Goal: Task Accomplishment & Management: Manage account settings

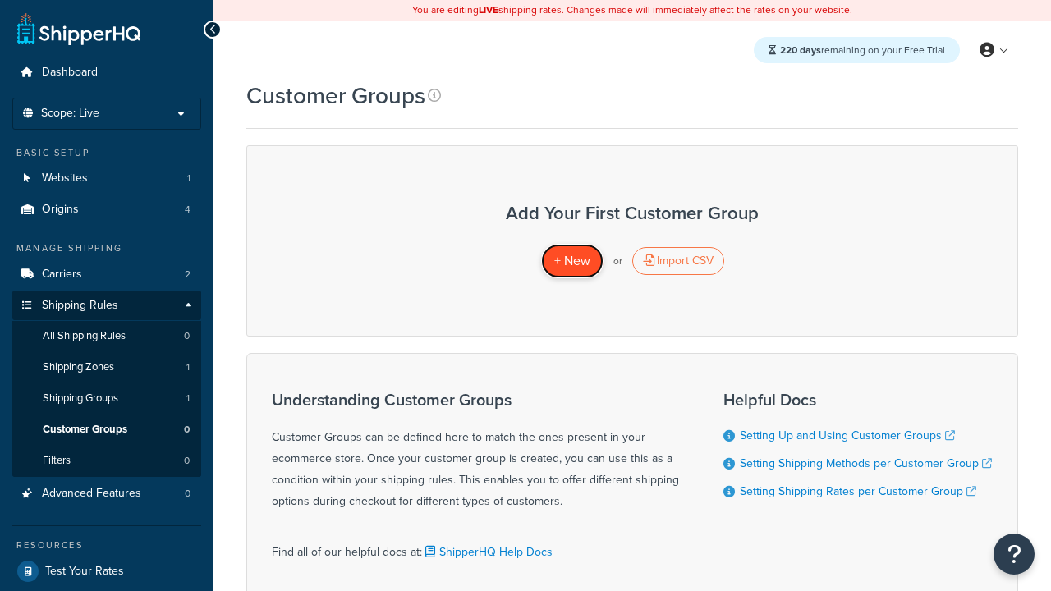
click at [572, 261] on span "+ New" at bounding box center [572, 260] width 36 height 19
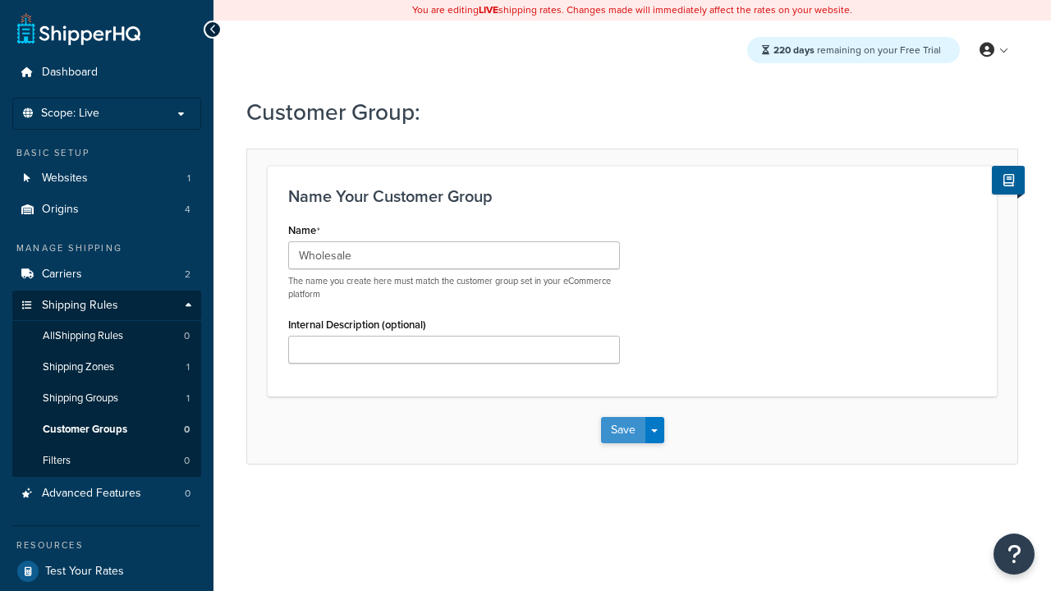
type input "Wholesale"
click at [623, 430] on button "Save" at bounding box center [623, 430] width 44 height 26
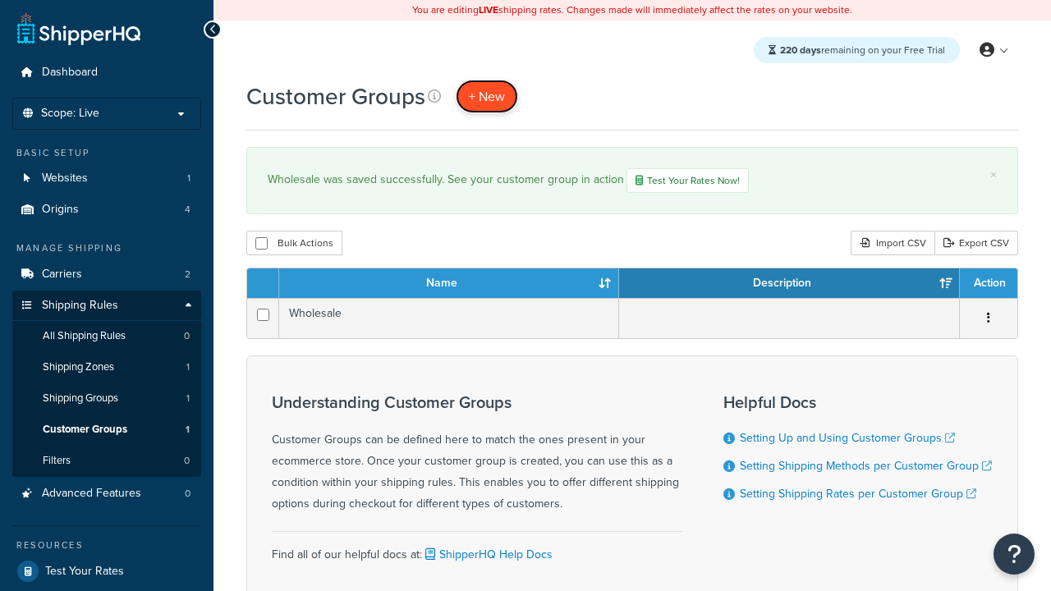
click at [487, 96] on span "+ New" at bounding box center [487, 96] width 36 height 19
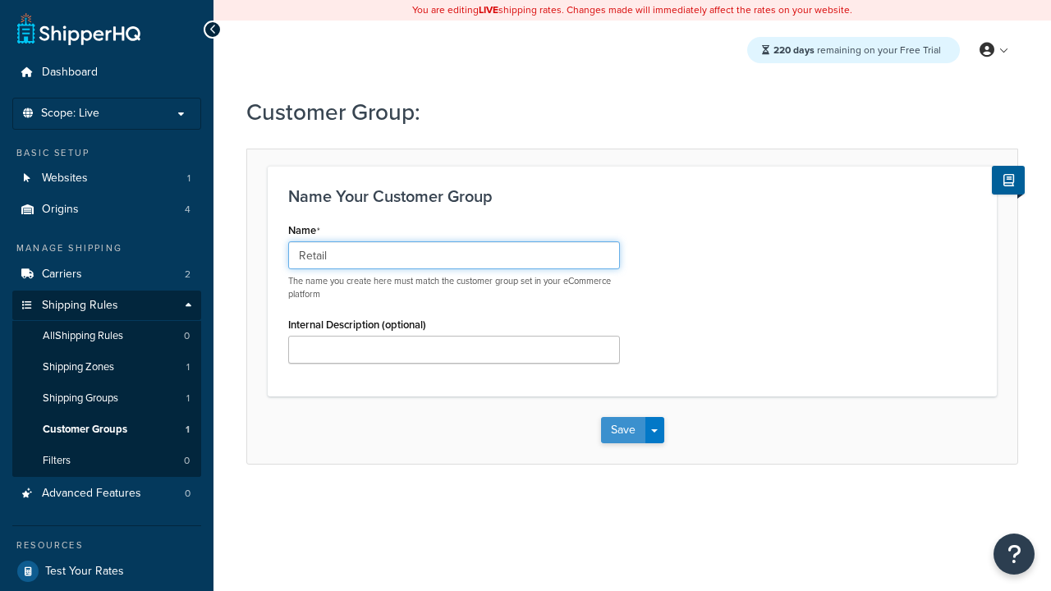
type input "Retail"
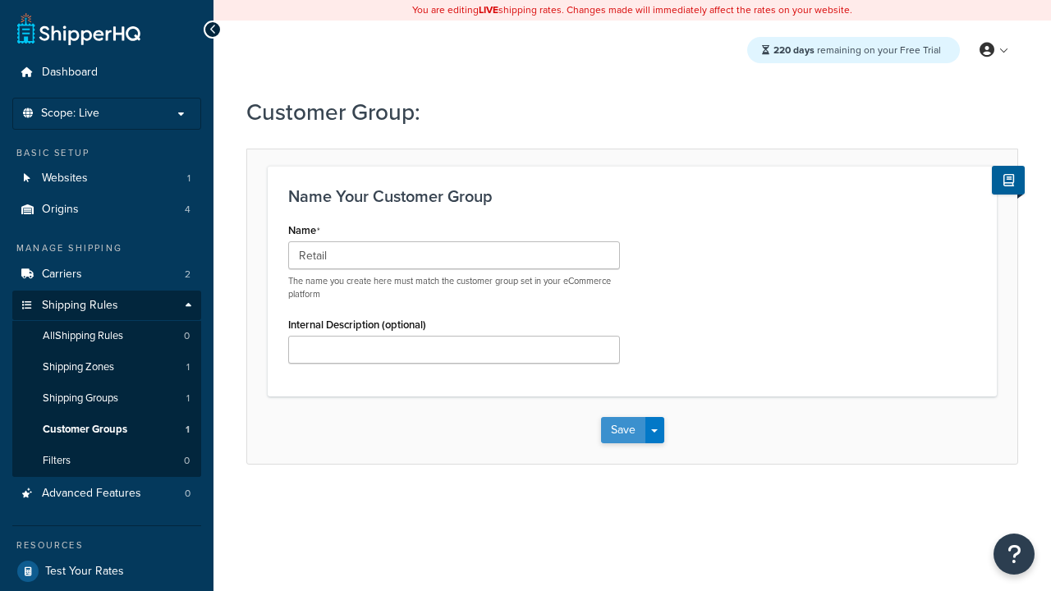
click at [623, 430] on button "Save" at bounding box center [623, 430] width 44 height 26
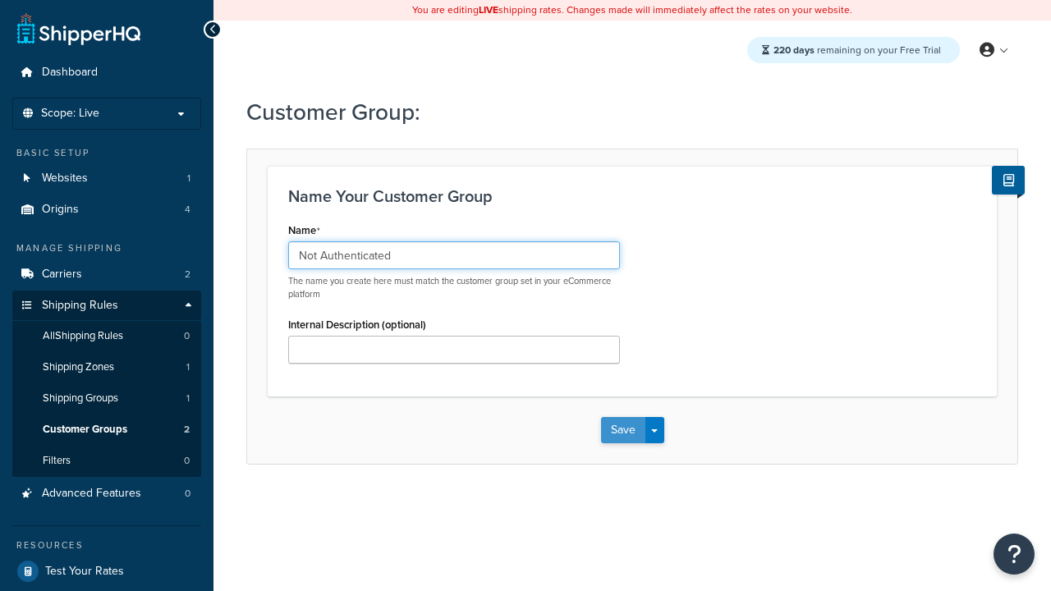
type input "Not Authenticated"
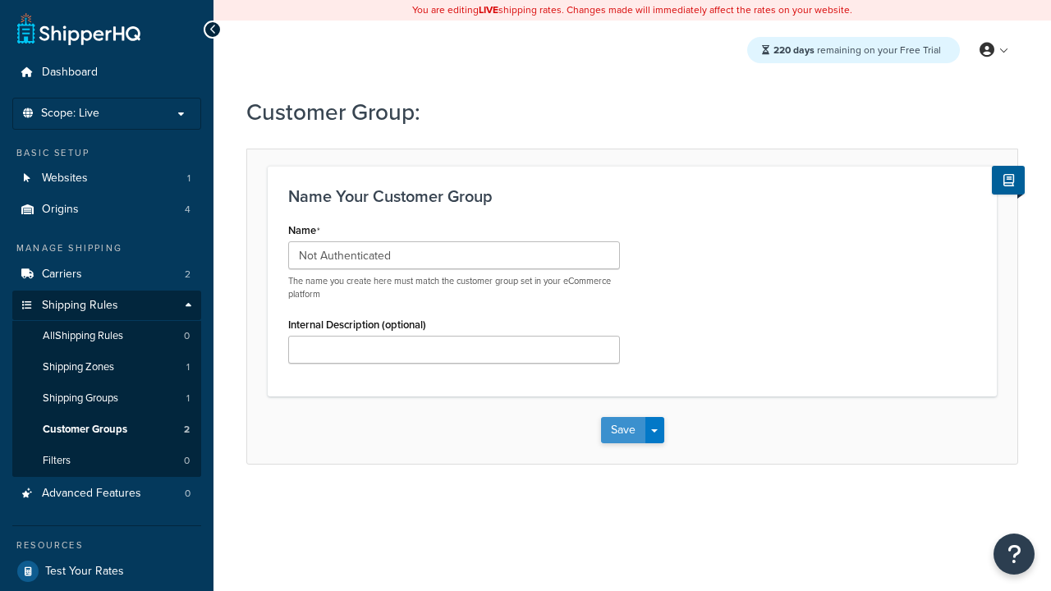
click at [623, 430] on button "Save" at bounding box center [623, 430] width 44 height 26
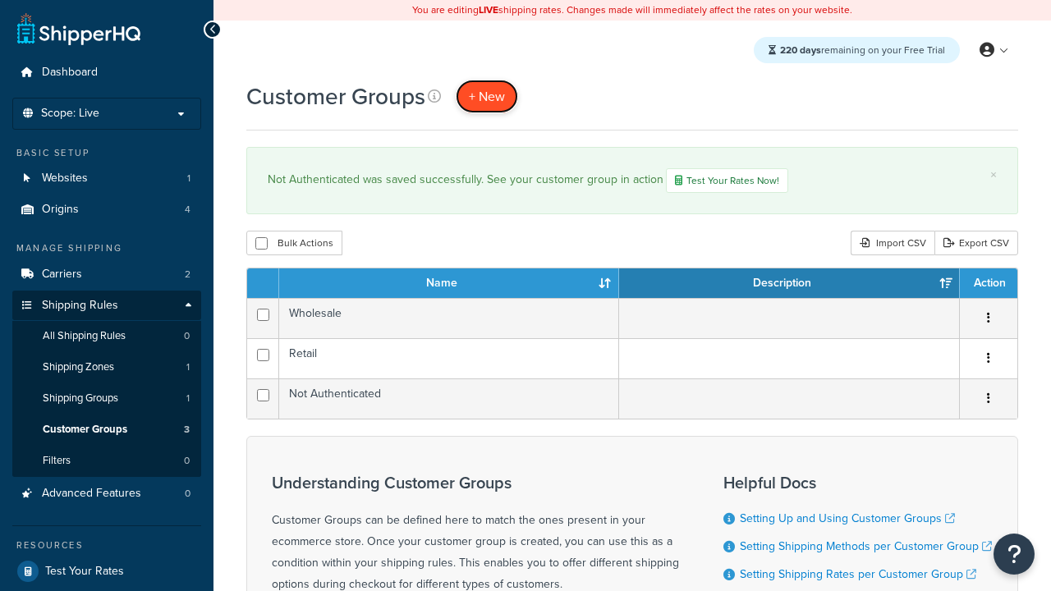
click at [487, 96] on span "+ New" at bounding box center [487, 96] width 36 height 19
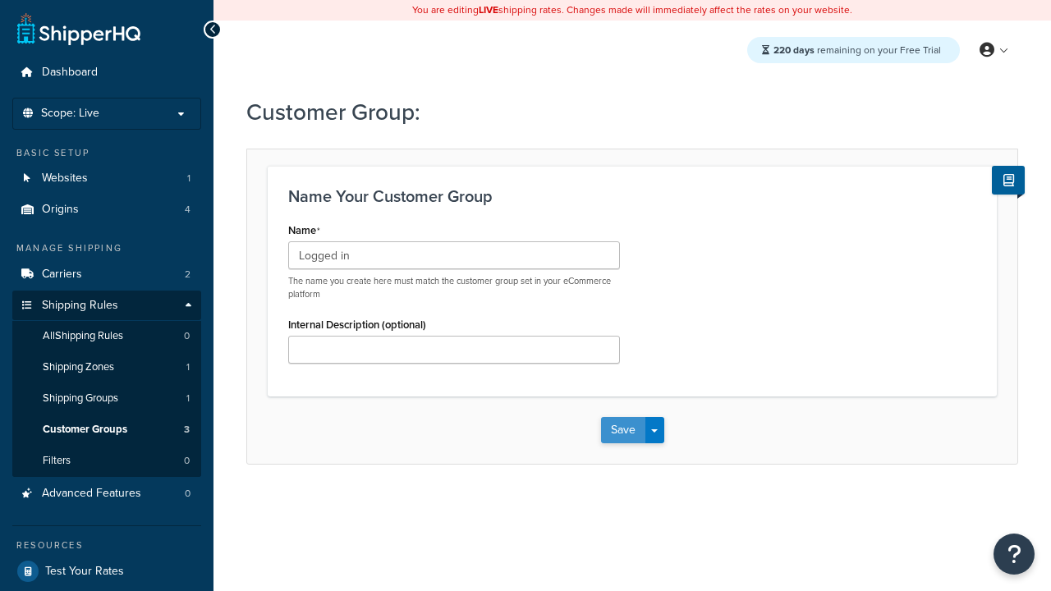
type input "Logged in"
click at [623, 430] on button "Save" at bounding box center [623, 430] width 44 height 26
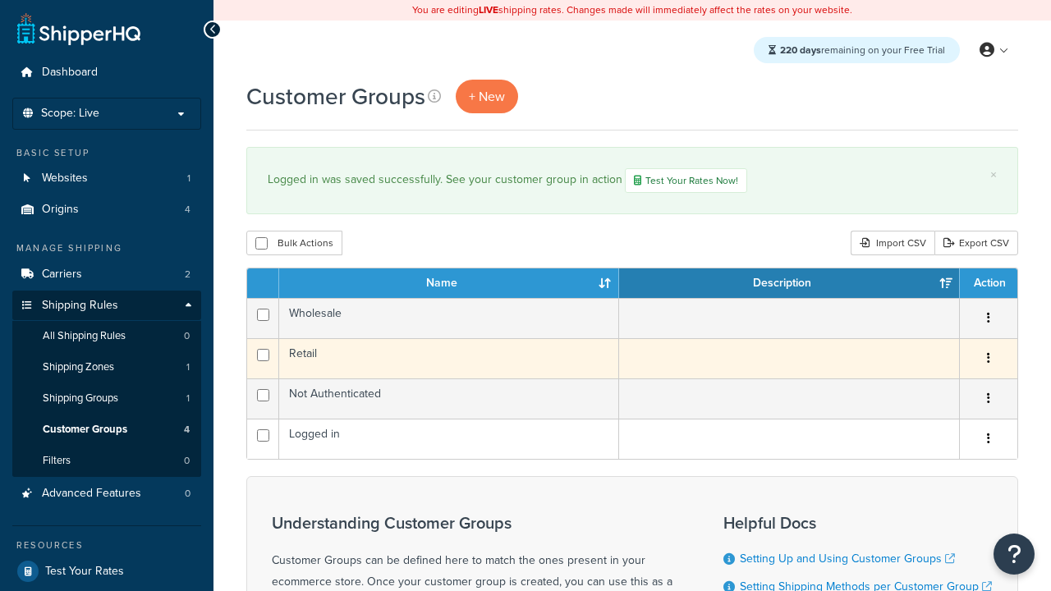
click at [988, 361] on icon "button" at bounding box center [988, 357] width 3 height 11
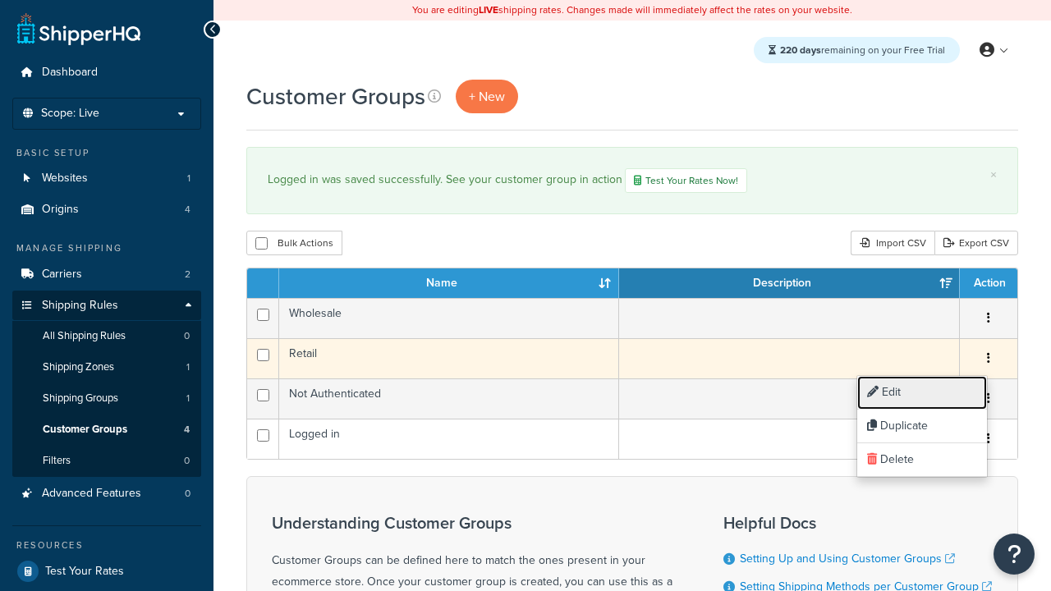
click at [921, 393] on link "Edit" at bounding box center [922, 393] width 130 height 34
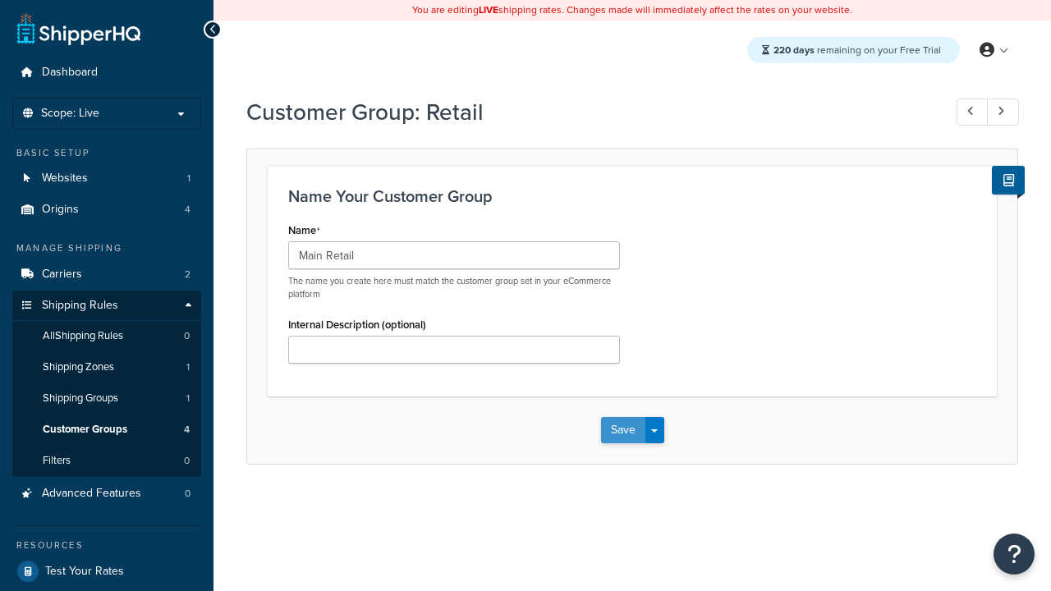
type input "Main Retail"
click at [623, 430] on button "Save" at bounding box center [623, 430] width 44 height 26
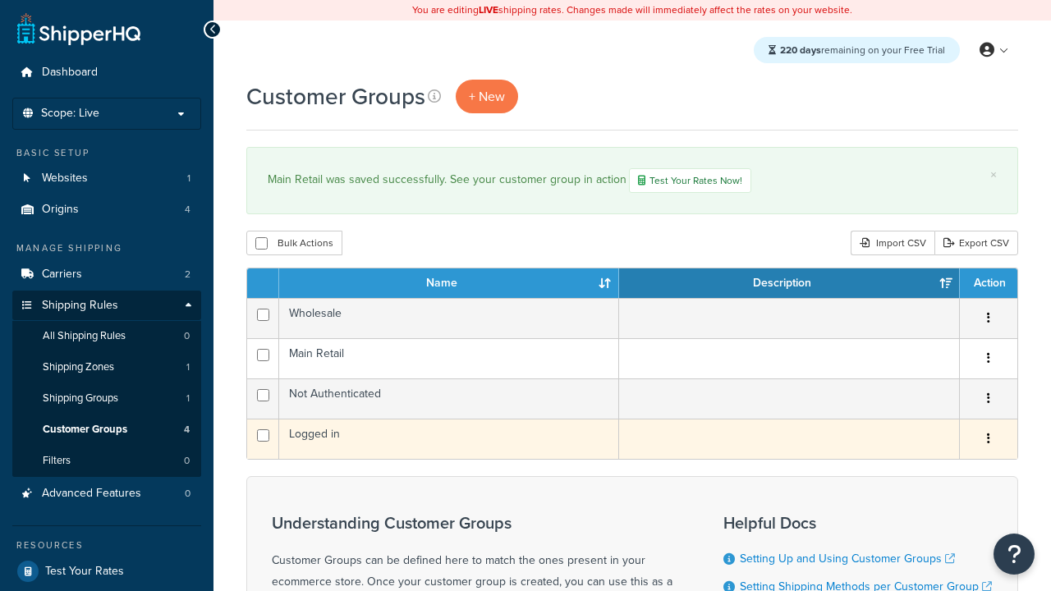
click at [988, 441] on icon "button" at bounding box center [988, 438] width 3 height 11
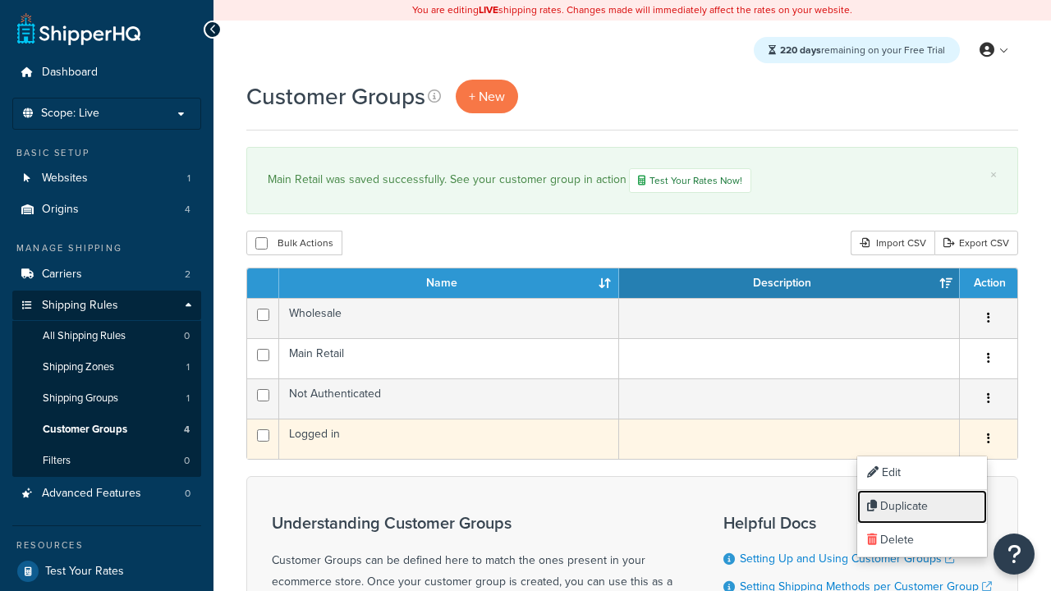
click at [921, 507] on link "Duplicate" at bounding box center [922, 507] width 130 height 34
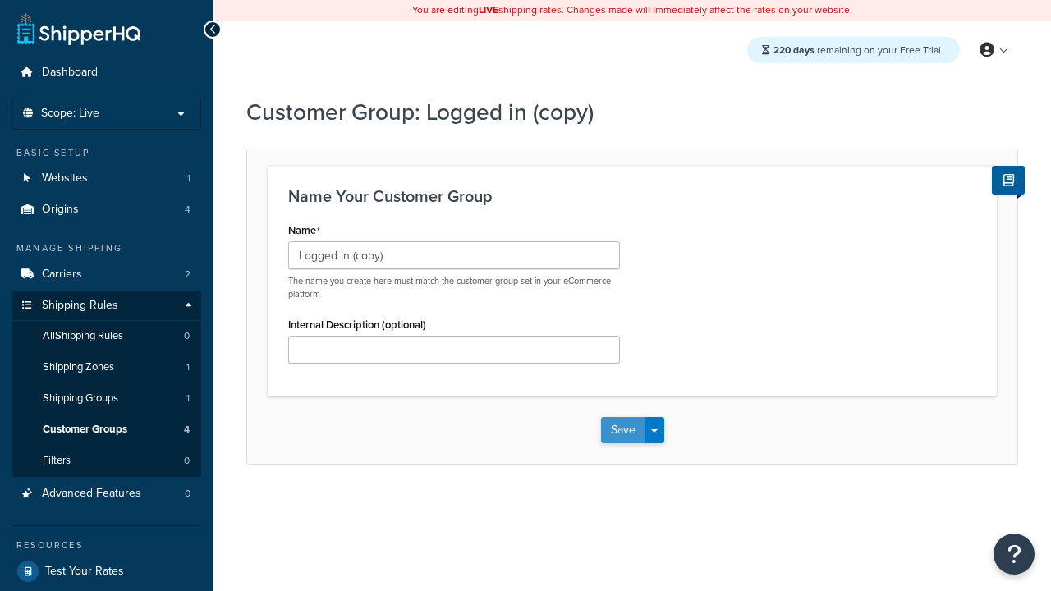
click at [623, 430] on button "Save" at bounding box center [623, 430] width 44 height 26
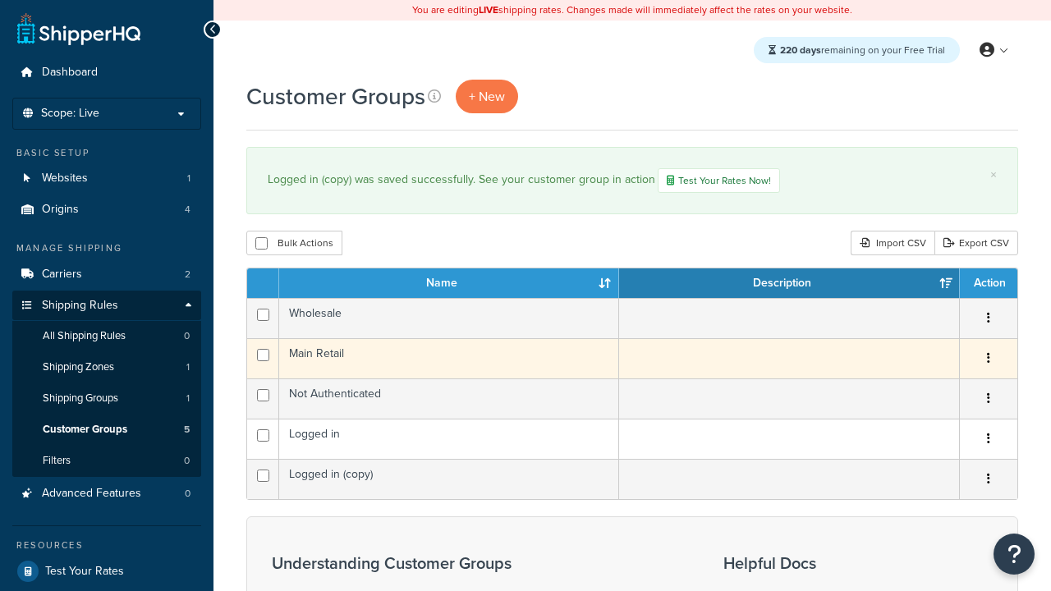
click at [988, 361] on icon "button" at bounding box center [988, 357] width 3 height 11
click at [0, 0] on link "Delete" at bounding box center [0, 0] width 0 height 0
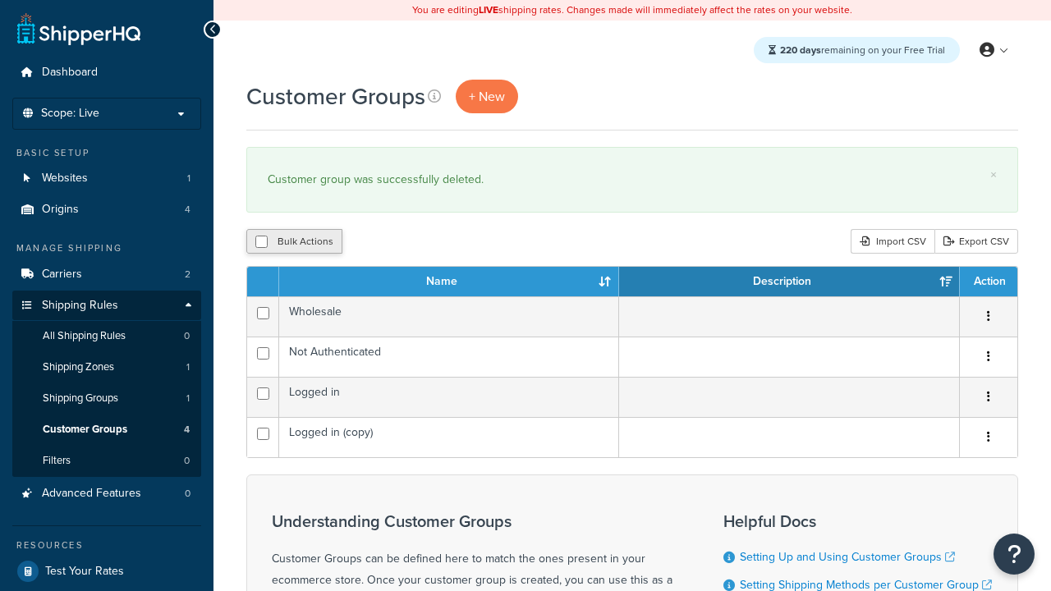
click at [294, 242] on button "Bulk Actions" at bounding box center [294, 241] width 96 height 25
checkbox input "true"
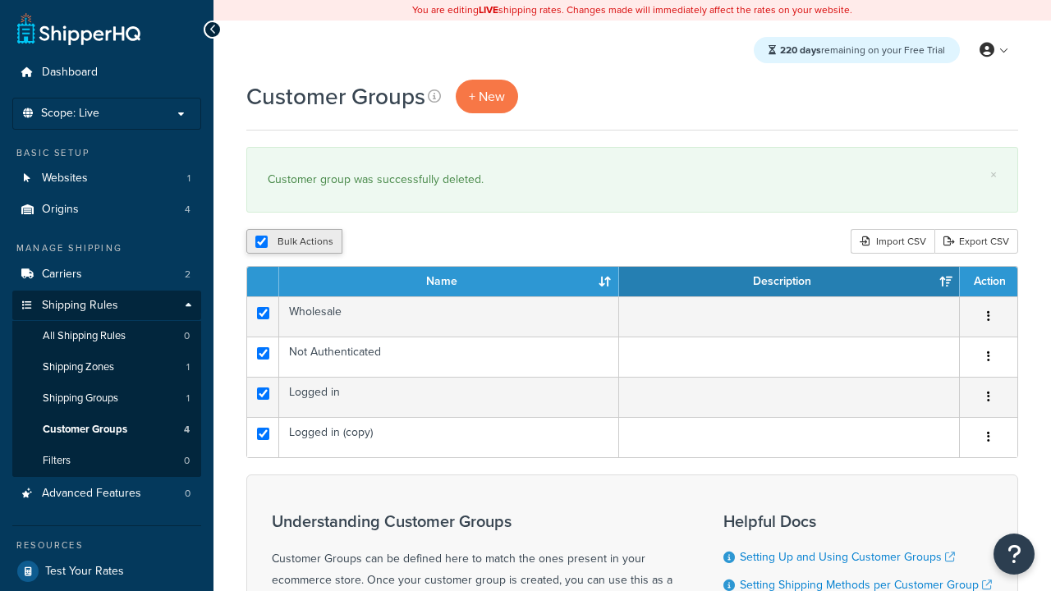
checkbox input "true"
click at [0, 0] on button "Delete" at bounding box center [0, 0] width 0 height 0
